Goal: Share content

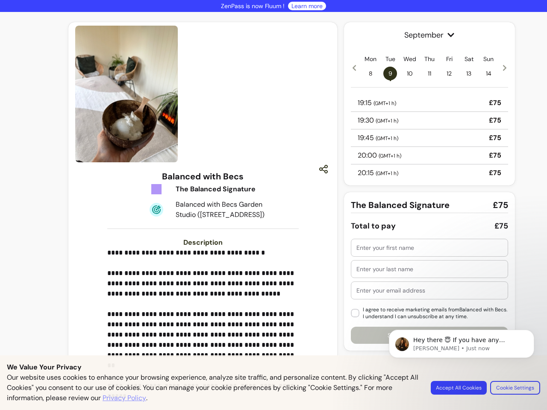
click at [200, 94] on div at bounding box center [202, 94] width 255 height 137
click at [319, 169] on icon "button" at bounding box center [323, 169] width 10 height 10
click at [200, 334] on p "**********" at bounding box center [201, 350] width 189 height 205
click at [425, 35] on span "September" at bounding box center [429, 35] width 157 height 12
click at [351, 68] on icon at bounding box center [354, 68] width 7 height 7
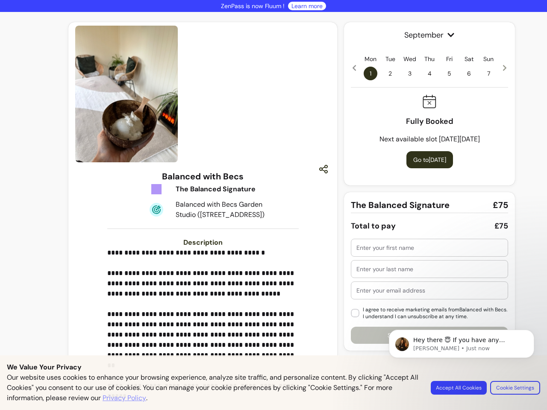
click at [366, 73] on span "1" at bounding box center [371, 74] width 14 height 14
click at [386, 73] on span "2" at bounding box center [390, 74] width 14 height 14
click at [405, 73] on span "3" at bounding box center [410, 74] width 14 height 14
click at [425, 73] on span "4" at bounding box center [430, 74] width 14 height 14
click at [445, 73] on span "5" at bounding box center [449, 74] width 14 height 14
